Goal: Task Accomplishment & Management: Manage account settings

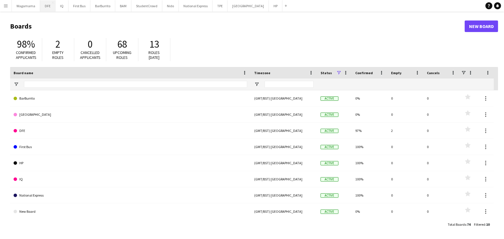
click at [47, 7] on button "DFE Close" at bounding box center [47, 5] width 15 height 11
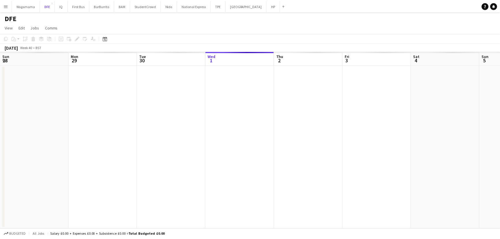
scroll to position [0, 138]
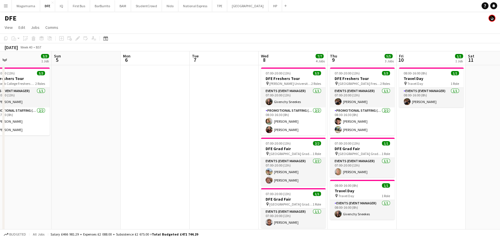
drag, startPoint x: 374, startPoint y: 157, endPoint x: 87, endPoint y: 180, distance: 288.3
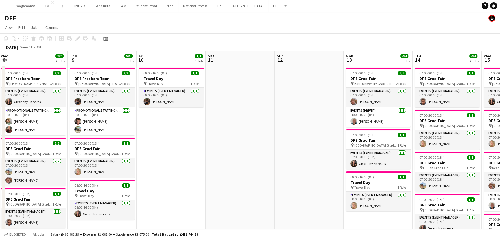
scroll to position [0, 147]
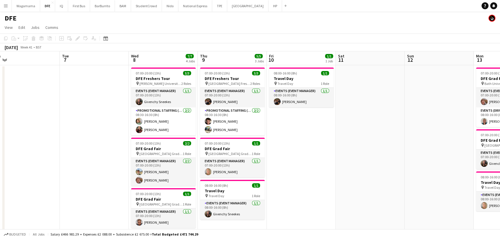
drag, startPoint x: 221, startPoint y: 111, endPoint x: 91, endPoint y: 111, distance: 130.0
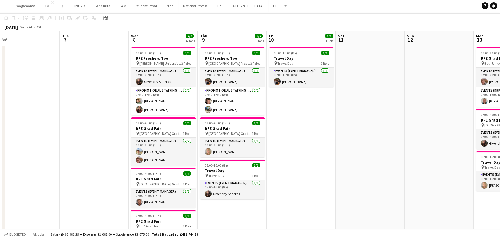
scroll to position [0, 0]
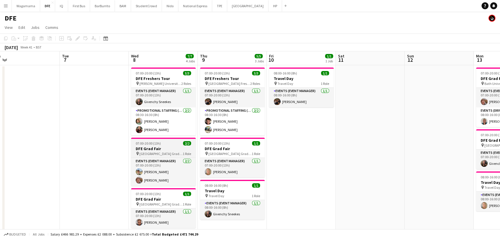
click at [151, 144] on span "07:00-20:00 (13h)" at bounding box center [148, 143] width 25 height 4
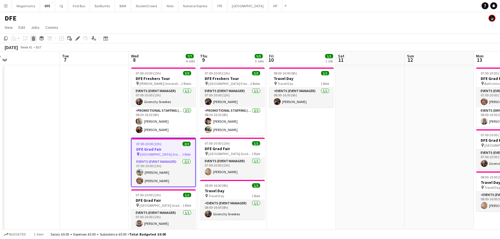
click at [31, 40] on icon "Delete" at bounding box center [33, 38] width 5 height 5
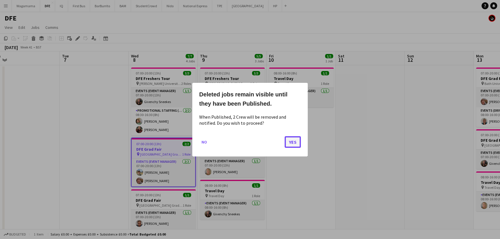
click at [293, 144] on button "Yes" at bounding box center [293, 142] width 16 height 12
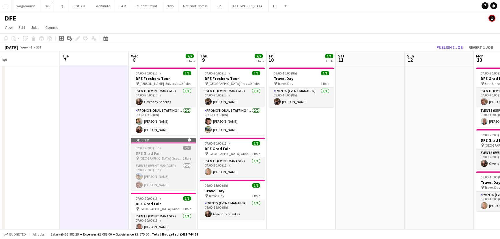
click at [177, 161] on app-job-card "Deleted skull 07:00-20:00 (13h) 2/2 DFE Grad Fair pin [GEOGRAPHIC_DATA] Grad Fa…" at bounding box center [163, 164] width 65 height 53
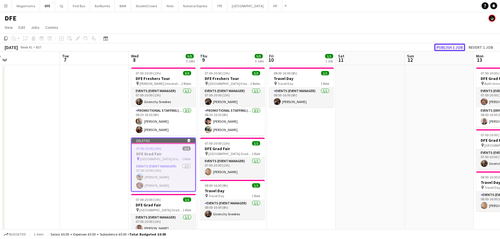
click at [459, 47] on button "Publish 1 job" at bounding box center [449, 48] width 31 height 8
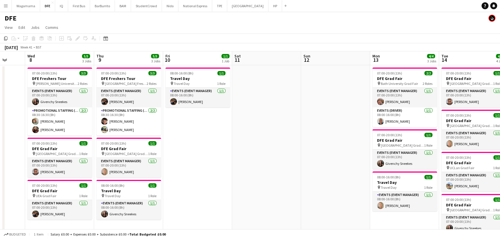
drag, startPoint x: 211, startPoint y: 106, endPoint x: 94, endPoint y: 106, distance: 117.6
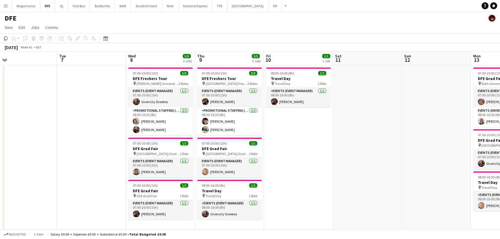
drag, startPoint x: 75, startPoint y: 106, endPoint x: 315, endPoint y: 90, distance: 240.3
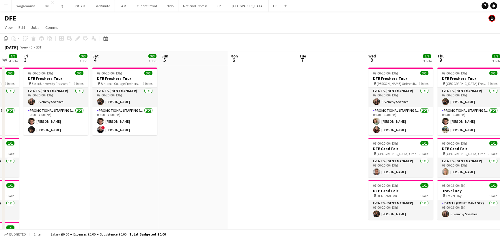
drag, startPoint x: 237, startPoint y: 95, endPoint x: 322, endPoint y: 95, distance: 84.9
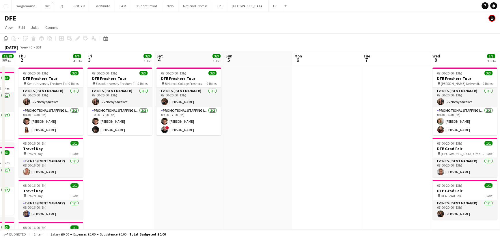
drag, startPoint x: 194, startPoint y: 110, endPoint x: 251, endPoint y: 102, distance: 57.5
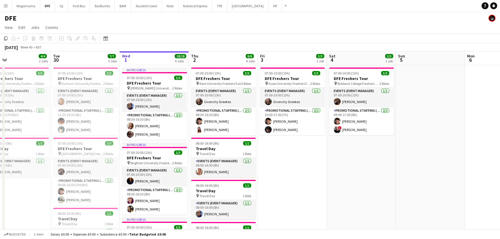
scroll to position [0, 174]
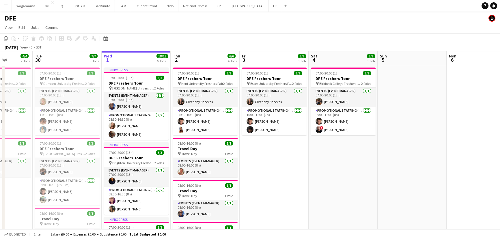
drag, startPoint x: 104, startPoint y: 135, endPoint x: 259, endPoint y: 120, distance: 155.4
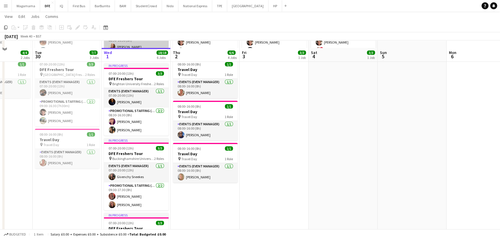
scroll to position [105, 0]
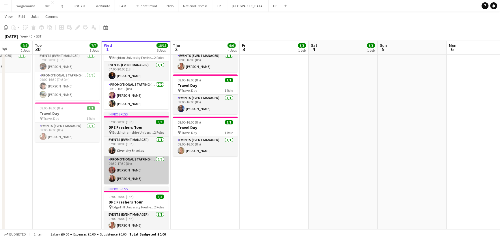
click at [131, 181] on app-card-role "Promotional Staffing (Brand Ambassadors) [DATE] 09:30-17:30 (8h) [PERSON_NAME] …" at bounding box center [136, 170] width 65 height 28
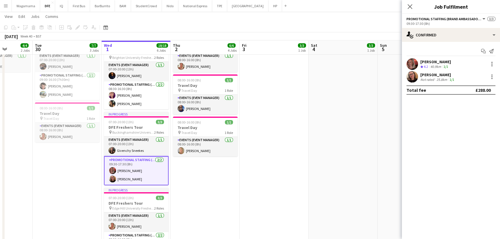
click at [439, 78] on div "25.8km" at bounding box center [442, 79] width 13 height 4
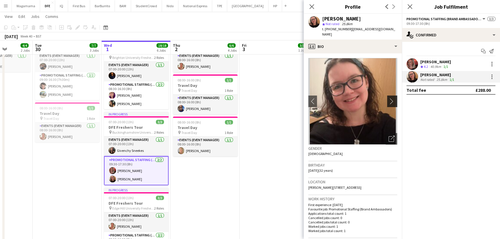
click at [390, 98] on app-icon "chevron-right" at bounding box center [393, 101] width 9 height 6
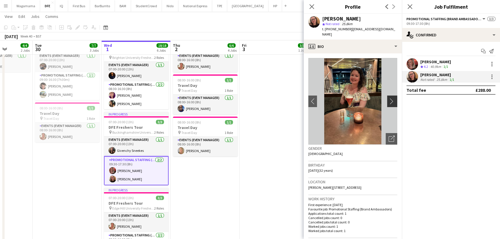
click at [390, 98] on app-icon "chevron-right" at bounding box center [393, 101] width 9 height 6
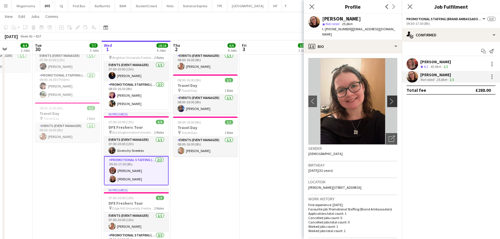
click at [390, 98] on app-icon "chevron-right" at bounding box center [393, 101] width 9 height 6
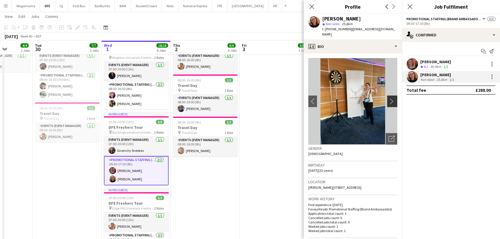
click at [390, 98] on app-icon "chevron-right" at bounding box center [393, 101] width 9 height 6
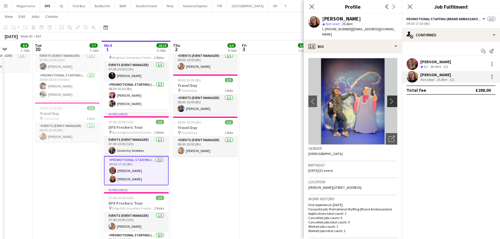
click at [390, 98] on app-icon "chevron-right" at bounding box center [393, 101] width 9 height 6
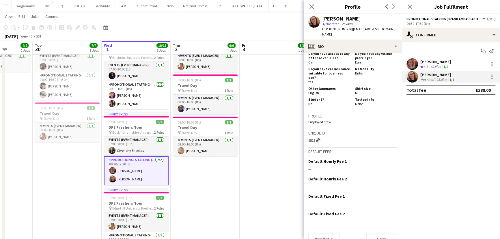
scroll to position [298, 0]
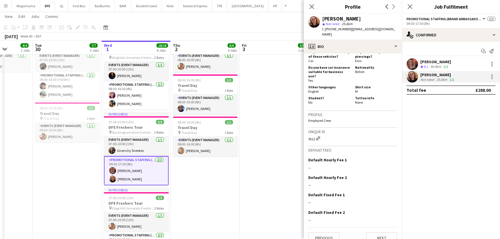
click at [8, 6] on app-icon "Menu" at bounding box center [5, 5] width 5 height 5
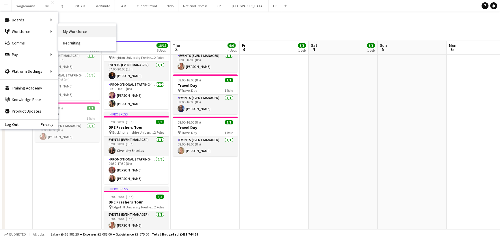
click at [101, 32] on link "My Workforce" at bounding box center [87, 32] width 58 height 12
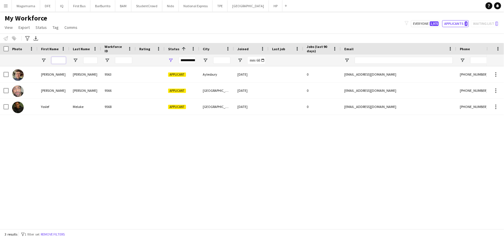
click at [64, 60] on input "First Name Filter Input" at bounding box center [58, 60] width 14 height 7
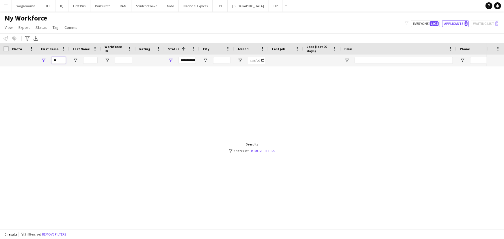
type input "*"
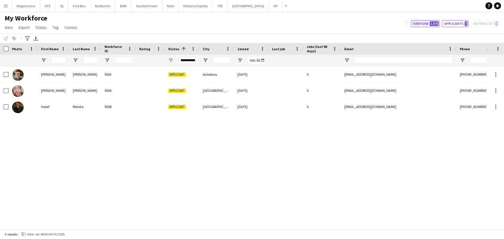
click at [427, 24] on button "Everyone 1,975" at bounding box center [425, 23] width 29 height 7
type input "**********"
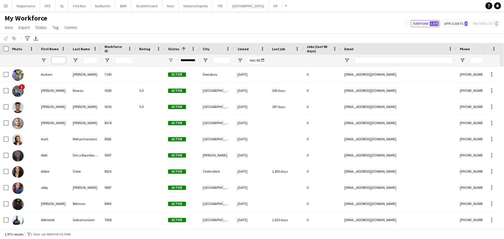
click at [56, 61] on input "First Name Filter Input" at bounding box center [58, 60] width 14 height 7
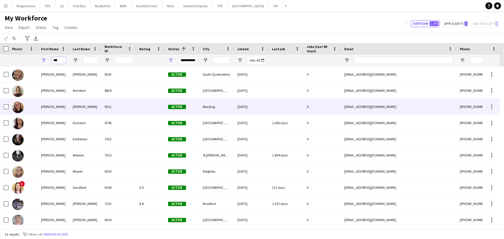
type input "***"
click at [91, 104] on div "[PERSON_NAME]" at bounding box center [85, 107] width 32 height 16
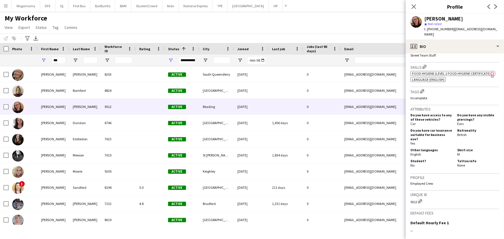
scroll to position [282, 0]
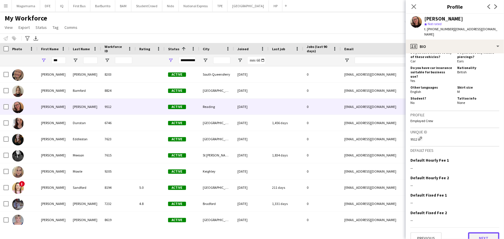
click at [480, 233] on button "Next" at bounding box center [483, 239] width 31 height 12
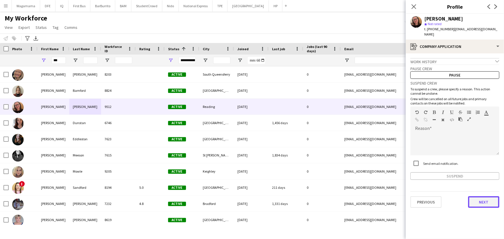
click at [484, 201] on button "Next" at bounding box center [483, 202] width 31 height 12
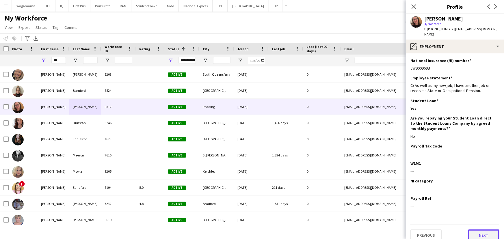
click at [480, 231] on button "Next" at bounding box center [483, 236] width 31 height 12
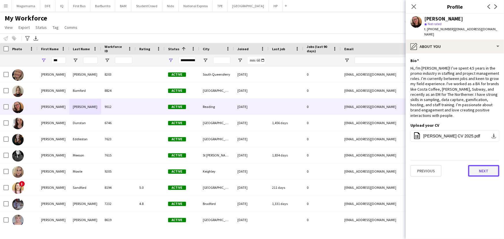
click at [485, 167] on button "Next" at bounding box center [483, 171] width 31 height 12
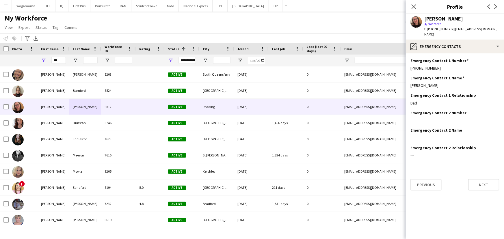
click at [482, 174] on div "Previous Next" at bounding box center [454, 182] width 89 height 16
click at [485, 180] on button "Next" at bounding box center [483, 185] width 31 height 12
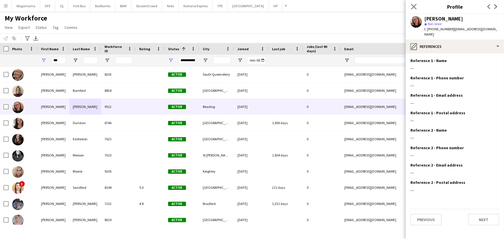
click at [411, 7] on icon "Close pop-in" at bounding box center [413, 6] width 5 height 5
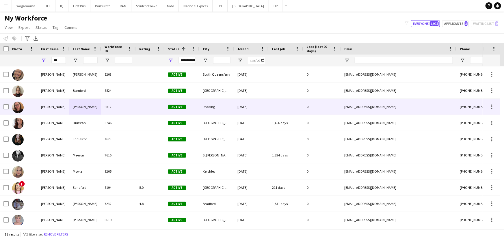
click at [394, 109] on div "[EMAIL_ADDRESS][DOMAIN_NAME]" at bounding box center [399, 107] width 116 height 16
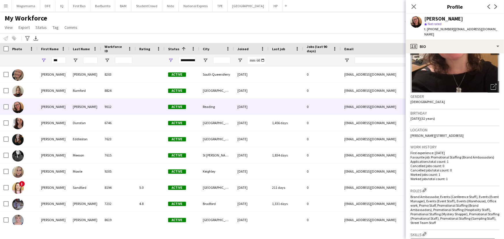
scroll to position [52, 0]
click at [9, 8] on button "Menu" at bounding box center [6, 6] width 12 height 12
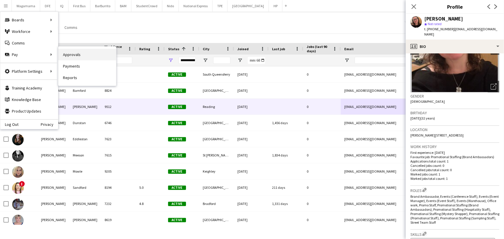
click at [74, 54] on link "Approvals" at bounding box center [87, 55] width 58 height 12
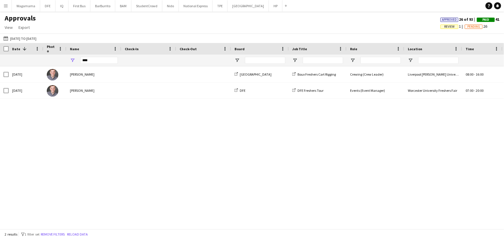
click at [107, 57] on div "****" at bounding box center [99, 61] width 38 height 12
click at [104, 59] on input "****" at bounding box center [99, 60] width 38 height 7
type input "***"
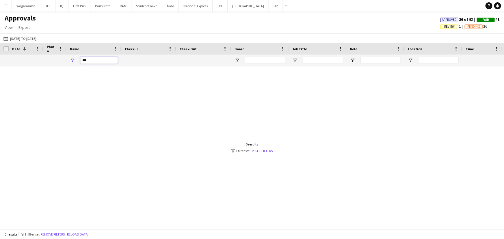
click at [103, 60] on input "***" at bounding box center [99, 60] width 38 height 7
click at [34, 34] on div "[DATE] to [DATE] [DATE] to [DATE] [DATE] This Week This Month [DATE] Last Week …" at bounding box center [252, 39] width 504 height 10
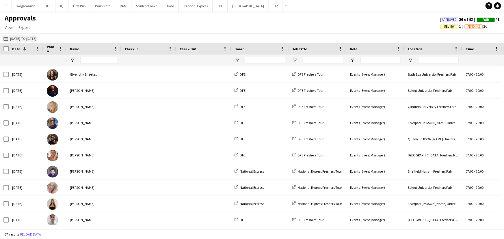
click at [30, 37] on button "[DATE] to [DATE] [DATE] to [DATE]" at bounding box center [19, 38] width 35 height 7
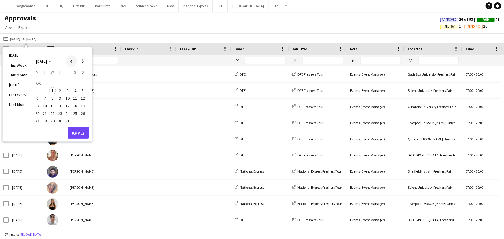
click at [73, 62] on span "Previous month" at bounding box center [72, 61] width 12 height 12
click at [36, 90] on span "1" at bounding box center [37, 90] width 7 height 7
click at [81, 65] on span "Next month" at bounding box center [83, 61] width 12 height 12
click at [50, 88] on span "1" at bounding box center [52, 90] width 7 height 7
click at [72, 132] on button "Apply" at bounding box center [78, 133] width 21 height 12
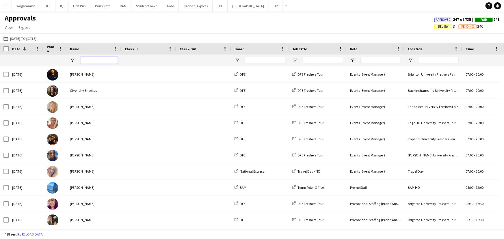
click at [96, 61] on input "Name Filter Input" at bounding box center [99, 60] width 38 height 7
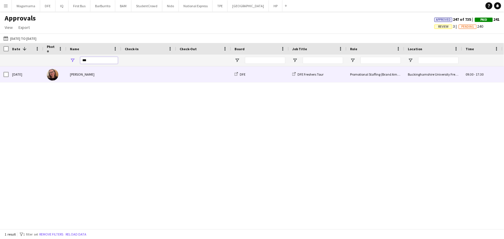
type input "***"
click at [100, 76] on div "[PERSON_NAME]" at bounding box center [93, 74] width 55 height 16
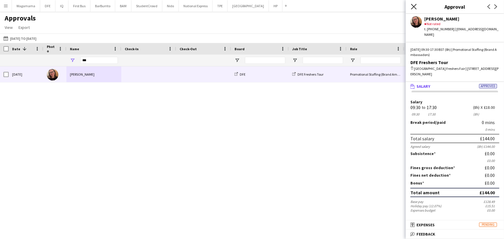
click at [413, 5] on icon "Close pop-in" at bounding box center [413, 6] width 5 height 5
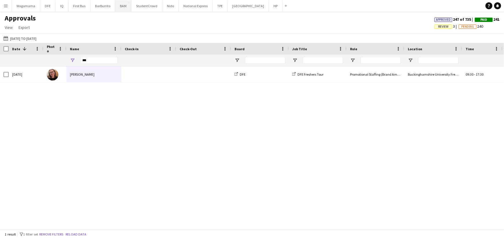
click at [118, 8] on button "BAM Close" at bounding box center [123, 5] width 16 height 11
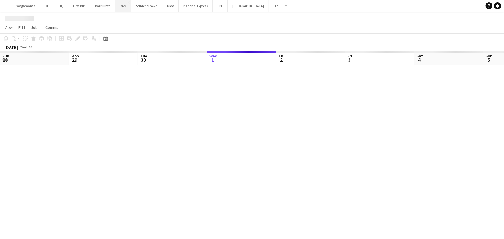
scroll to position [0, 138]
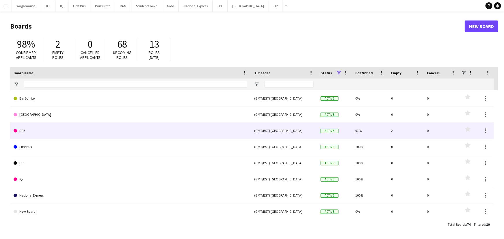
click at [39, 129] on link "DFE" at bounding box center [131, 131] width 234 height 16
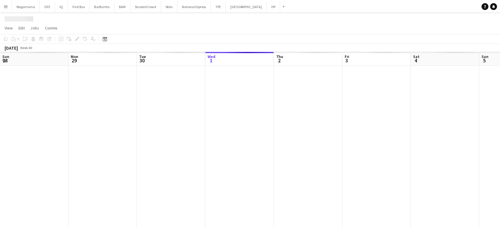
scroll to position [0, 138]
